Goal: Task Accomplishment & Management: Use online tool/utility

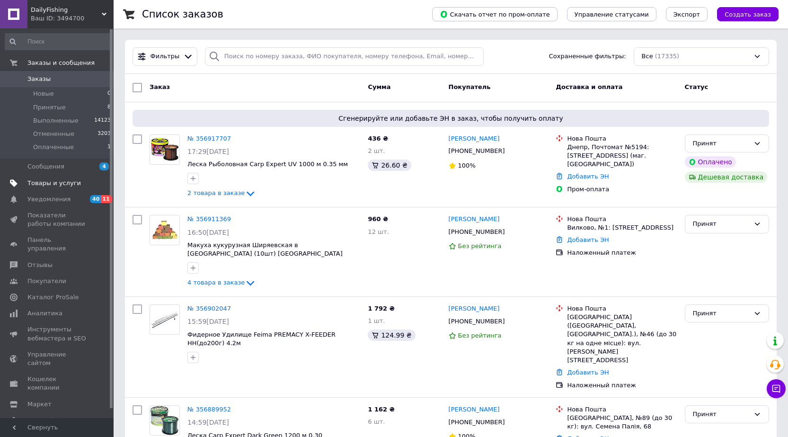
click at [52, 181] on span "Товары и услуги" at bounding box center [53, 183] width 53 height 9
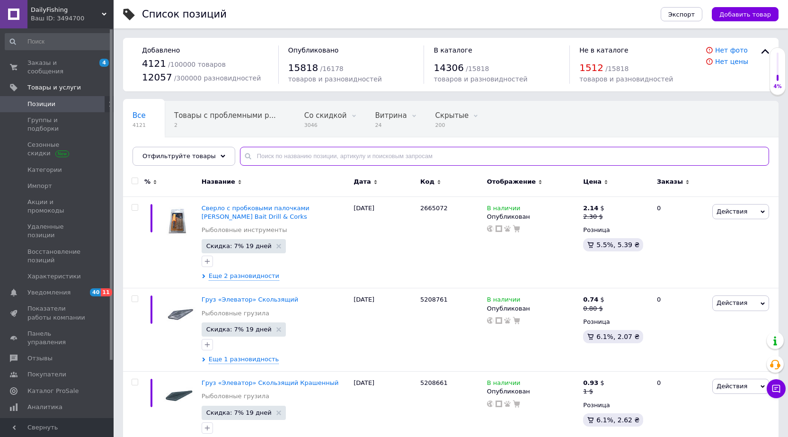
click at [262, 155] on input "text" at bounding box center [504, 156] width 529 height 19
paste input "121002"
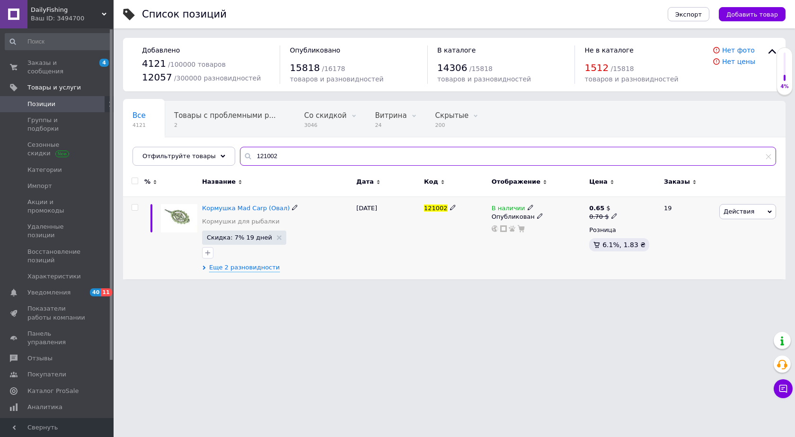
type input "121002"
click at [771, 211] on icon at bounding box center [769, 211] width 4 height 3
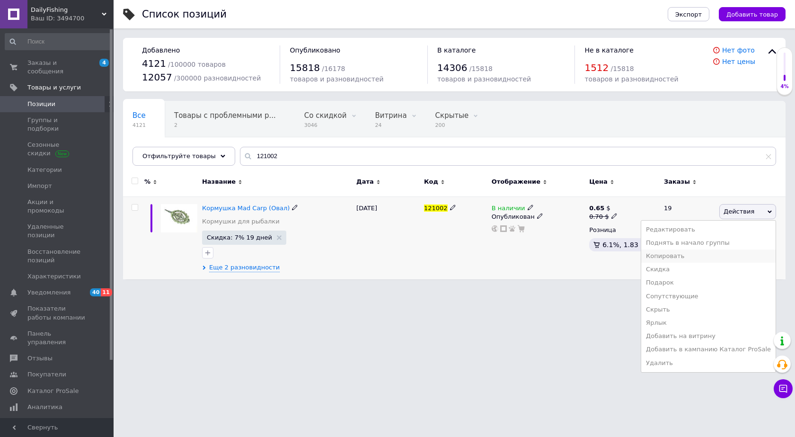
click at [691, 254] on li "Копировать" at bounding box center [708, 255] width 134 height 13
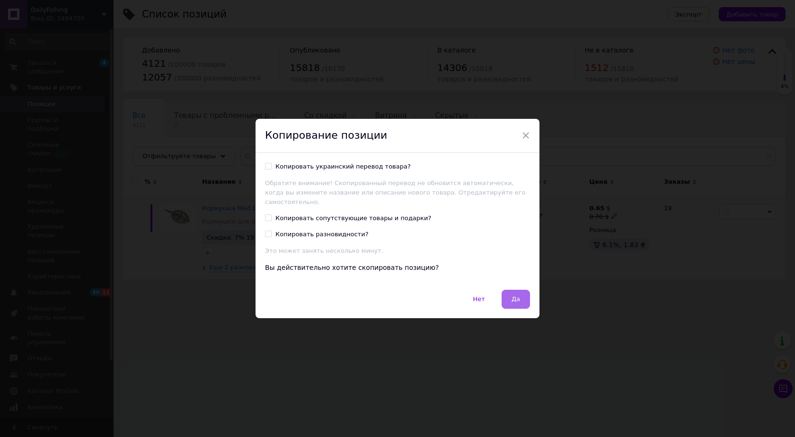
click at [515, 295] on span "Да" at bounding box center [515, 298] width 9 height 7
